Goal: Task Accomplishment & Management: Use online tool/utility

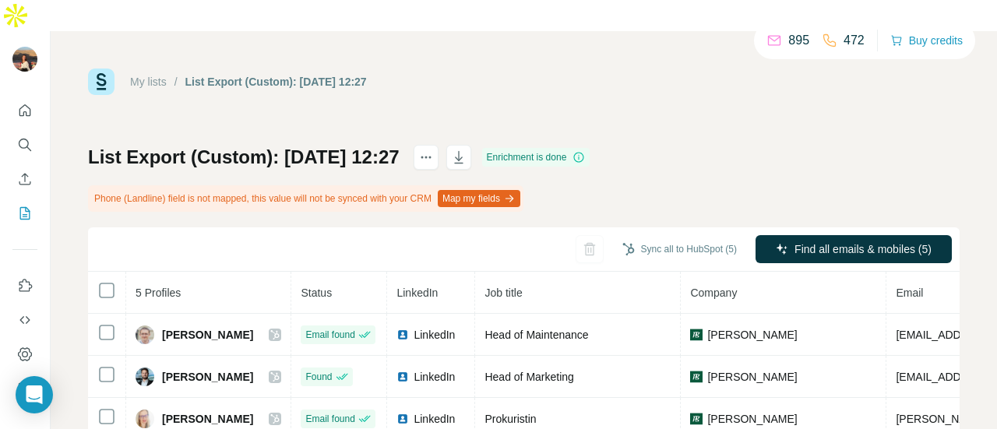
scroll to position [0, 127]
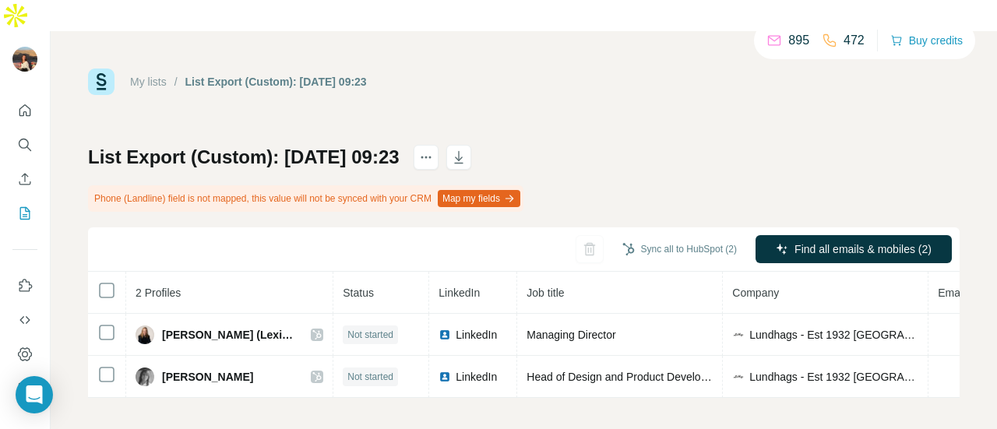
click at [526, 79] on div "My lists / List Export (Custom): [DATE] 09:23 895 472 Buy credits List Export (…" at bounding box center [524, 234] width 872 height 330
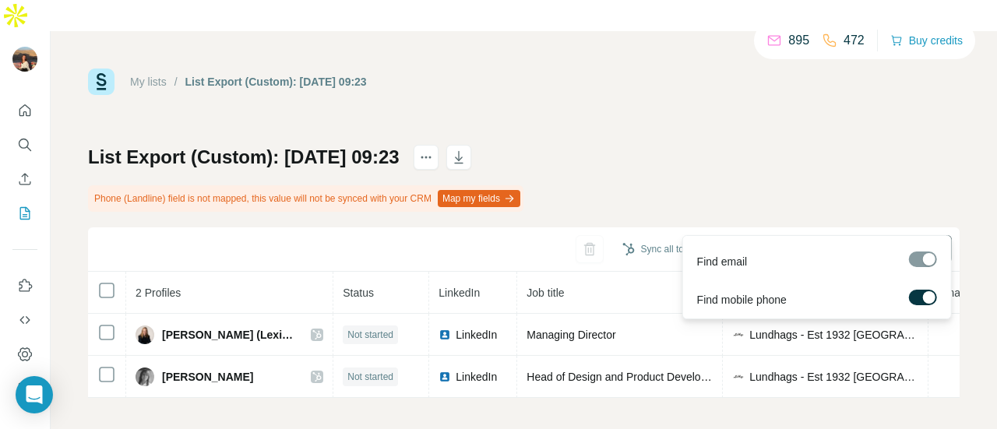
click at [805, 235] on button "Find all emails & mobiles (2)" at bounding box center [854, 249] width 196 height 28
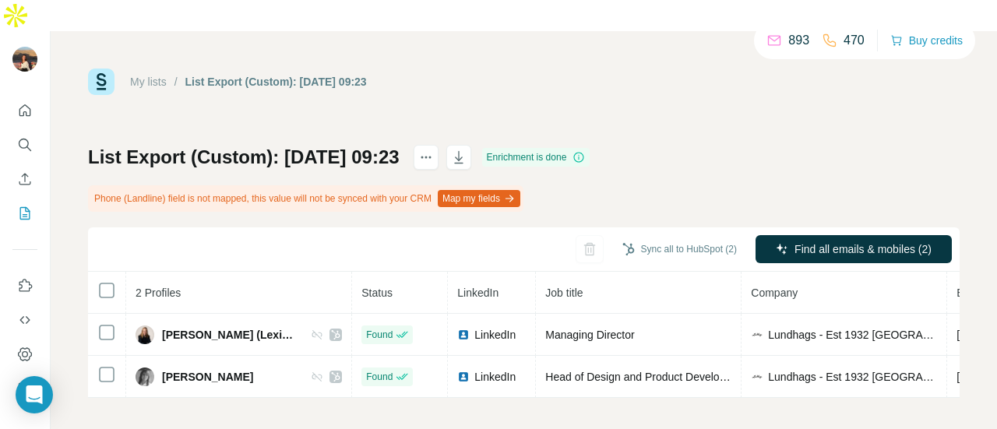
click at [712, 235] on div "Sync all to HubSpot (2)" at bounding box center [679, 249] width 136 height 28
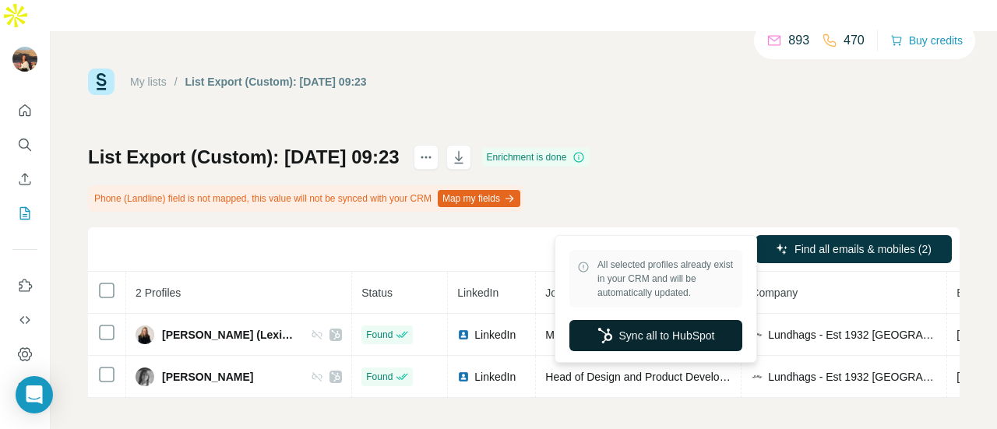
click at [654, 347] on button "Sync all to HubSpot" at bounding box center [655, 335] width 173 height 31
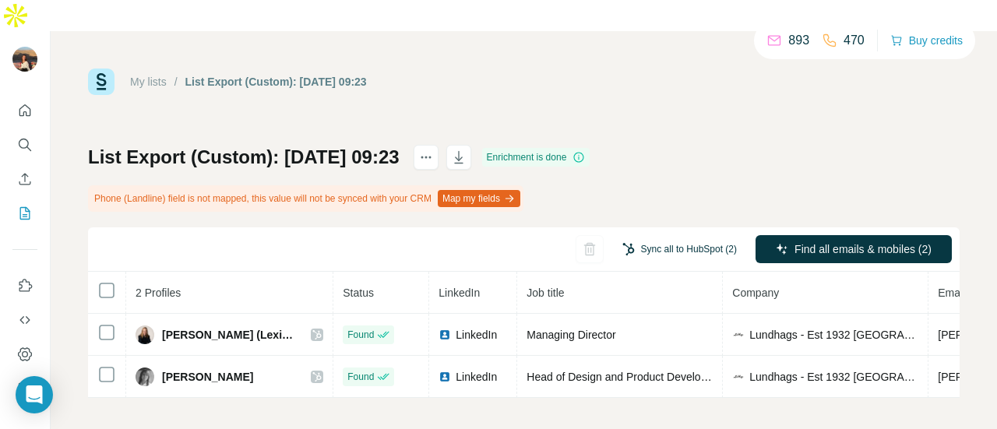
click at [664, 238] on button "Sync all to HubSpot (2)" at bounding box center [679, 249] width 136 height 23
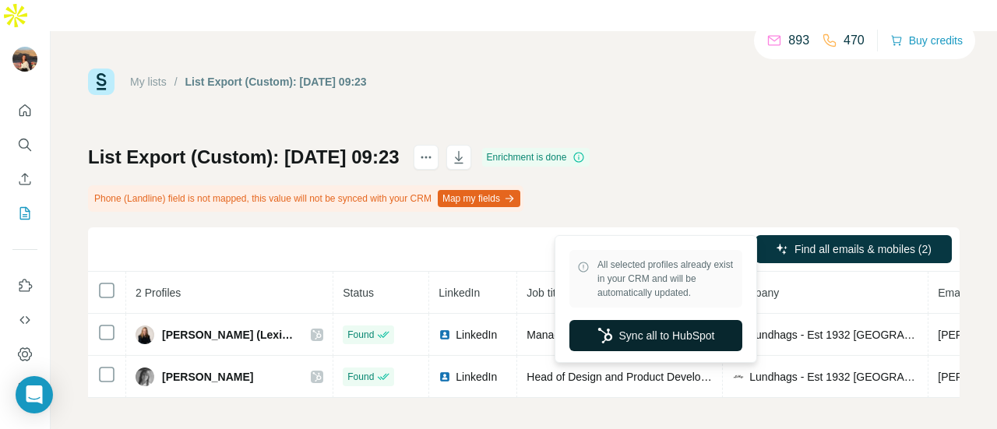
click at [682, 344] on button "Sync all to HubSpot" at bounding box center [655, 335] width 173 height 31
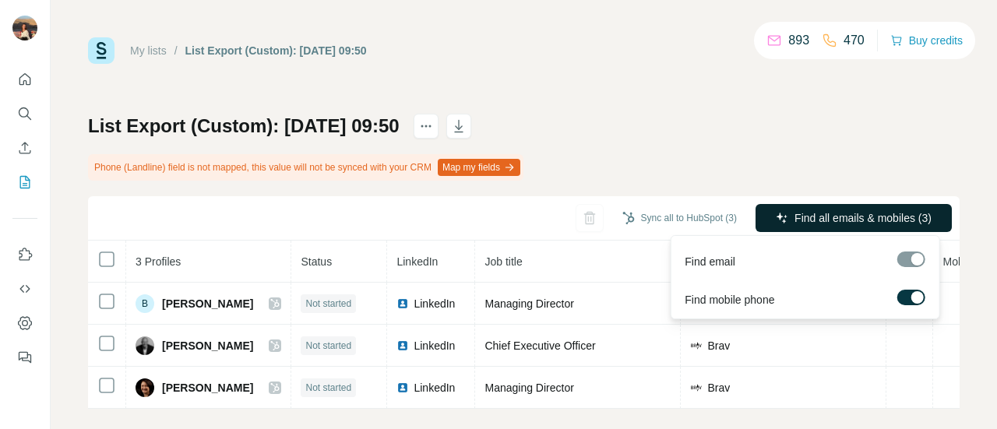
click at [777, 215] on icon "button" at bounding box center [782, 218] width 10 height 10
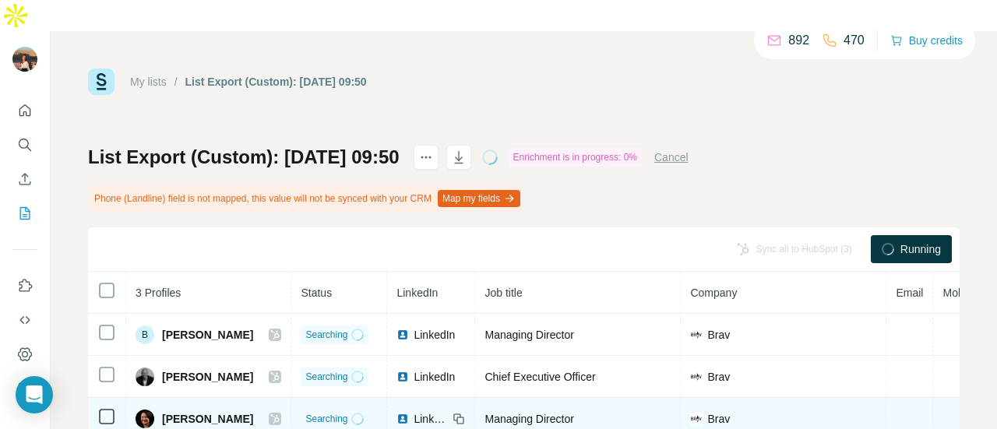
scroll to position [0, 278]
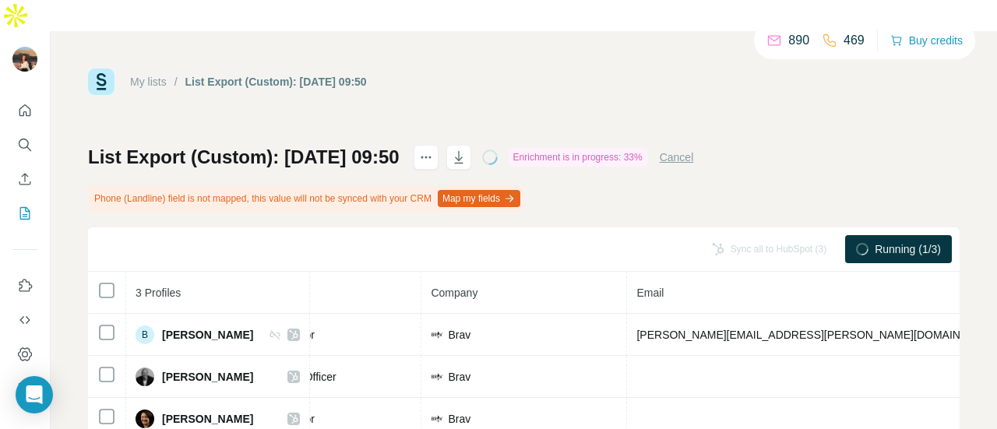
click at [367, 74] on div "List Export (Custom): [DATE] 09:50" at bounding box center [276, 82] width 182 height 16
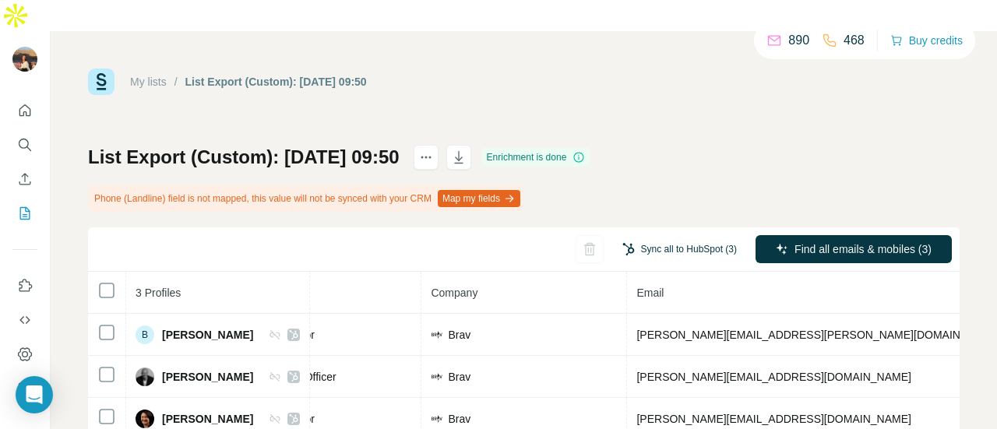
click at [655, 238] on button "Sync all to HubSpot (3)" at bounding box center [679, 249] width 136 height 23
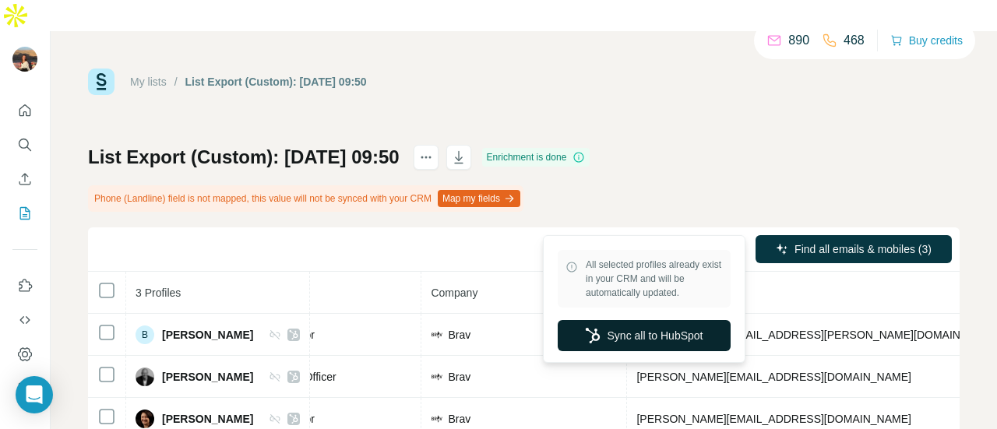
click at [678, 331] on button "Sync all to HubSpot" at bounding box center [644, 335] width 173 height 31
